Goal: Task Accomplishment & Management: Use online tool/utility

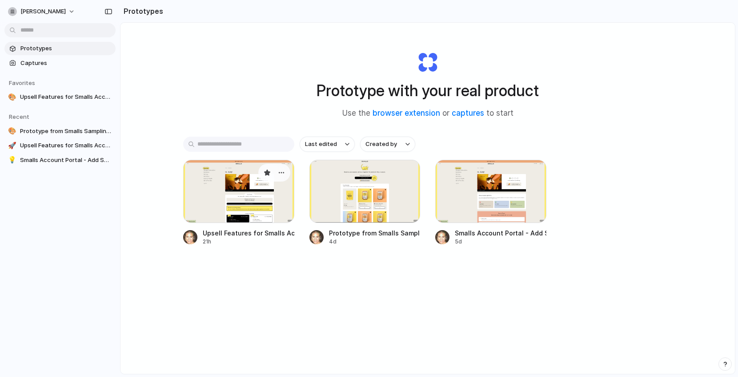
click at [238, 201] on div at bounding box center [238, 191] width 111 height 63
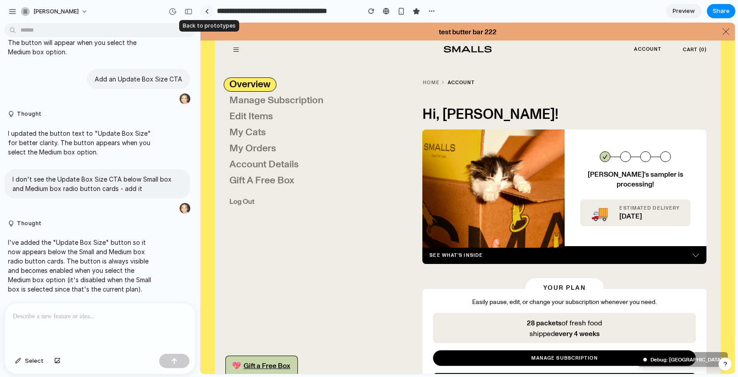
click at [208, 10] on div at bounding box center [207, 11] width 4 height 5
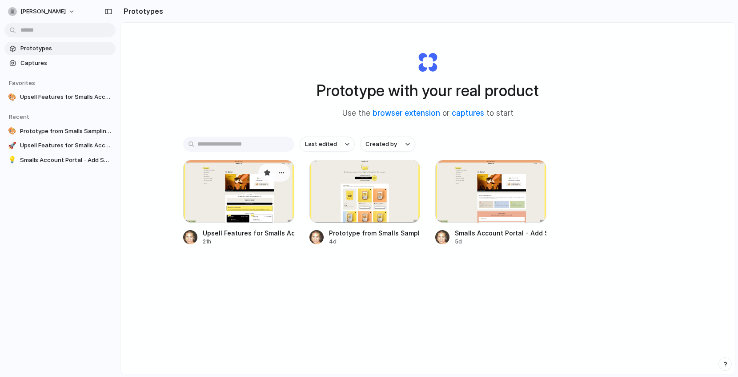
click at [250, 199] on div at bounding box center [238, 191] width 111 height 63
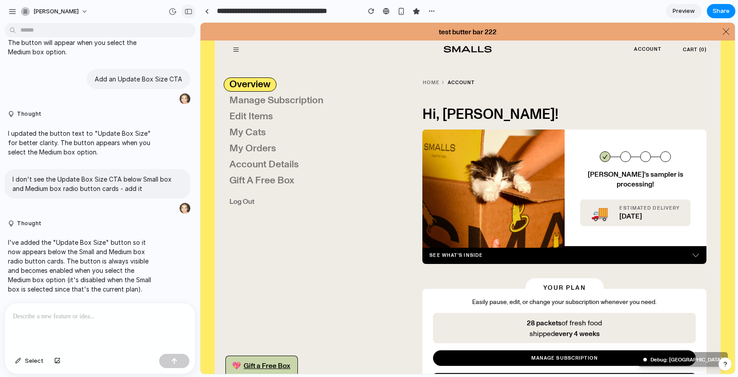
click at [190, 12] on div "button" at bounding box center [189, 11] width 8 height 6
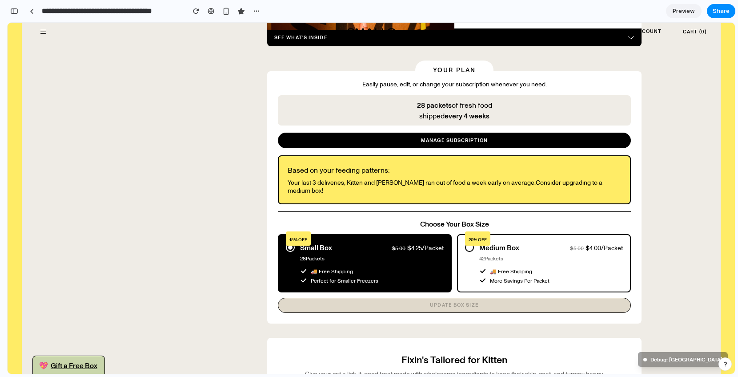
scroll to position [216, 0]
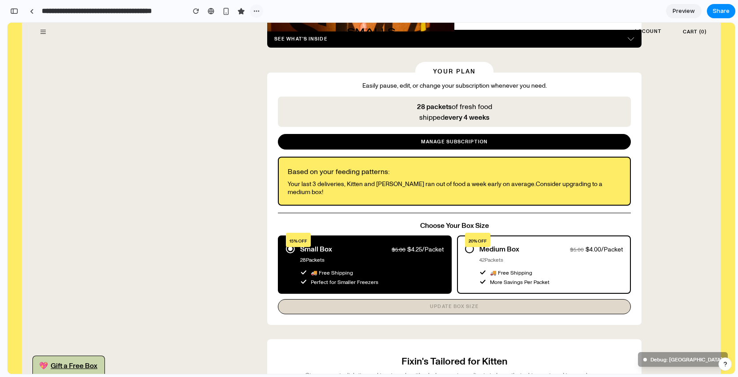
click at [258, 10] on div "button" at bounding box center [256, 11] width 7 height 7
click at [258, 10] on div "Duplicate Delete" at bounding box center [369, 188] width 738 height 377
click at [35, 11] on link at bounding box center [31, 10] width 13 height 13
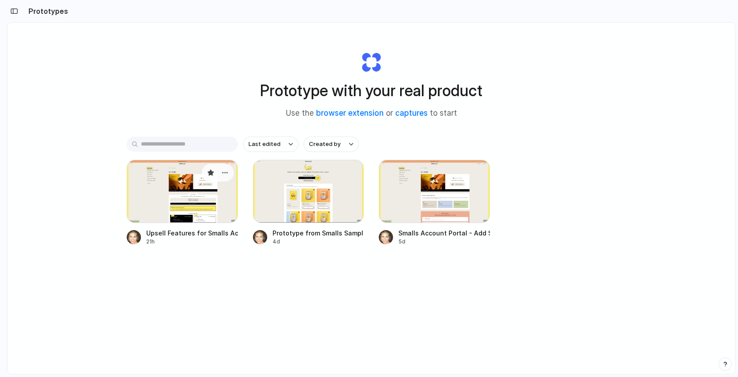
click at [142, 185] on div at bounding box center [182, 191] width 111 height 63
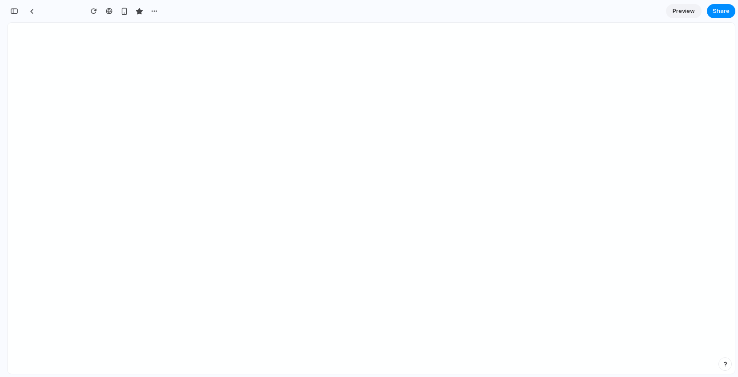
type input "**********"
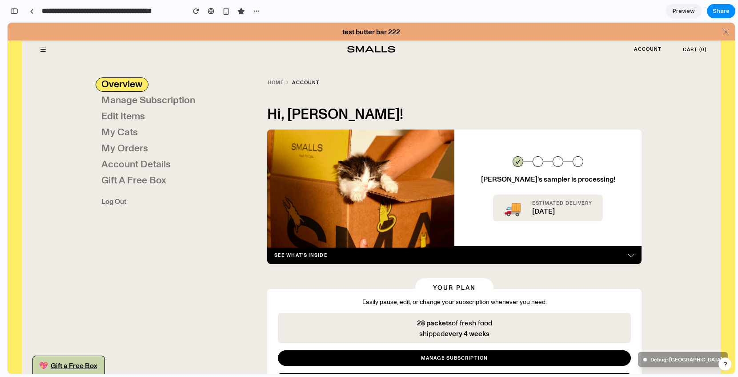
click at [633, 253] on icon "button" at bounding box center [631, 254] width 7 height 7
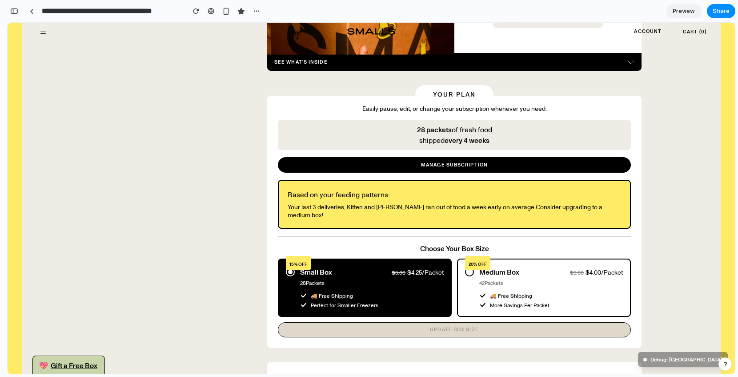
scroll to position [196, 0]
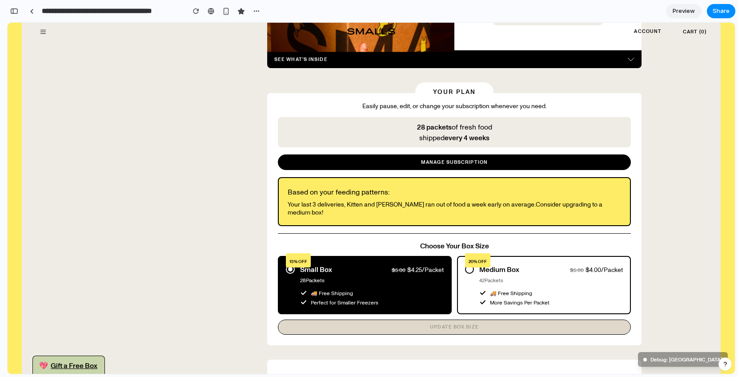
click at [499, 289] on span "🚚 Free Shipping" at bounding box center [511, 293] width 42 height 8
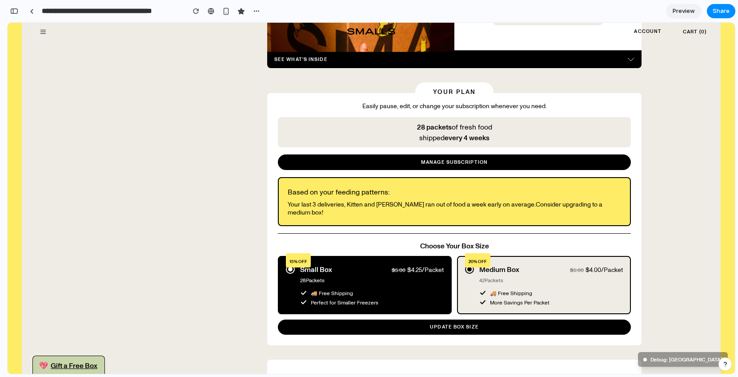
click at [356, 289] on div "🚚 Free Shipping" at bounding box center [372, 293] width 144 height 8
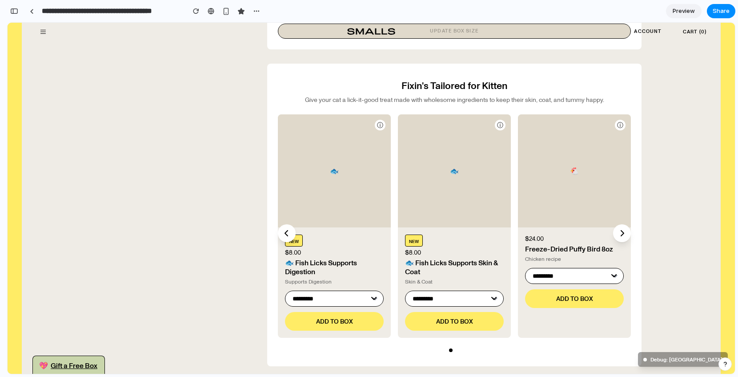
scroll to position [500, 0]
